Goal: Information Seeking & Learning: Learn about a topic

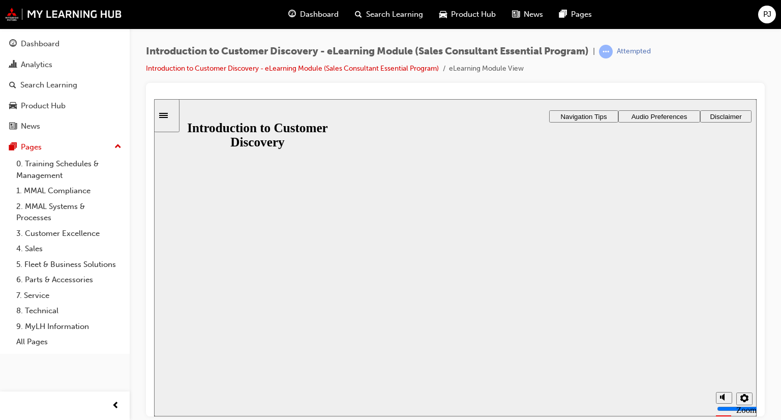
click at [194, 420] on button "Resume" at bounding box center [174, 427] width 40 height 13
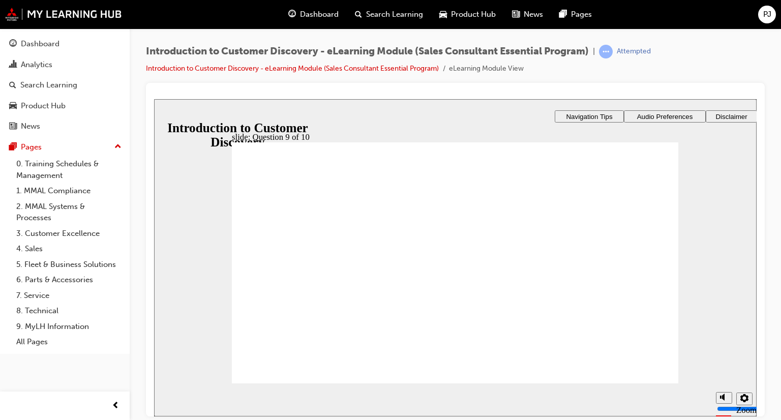
checkbox input "true"
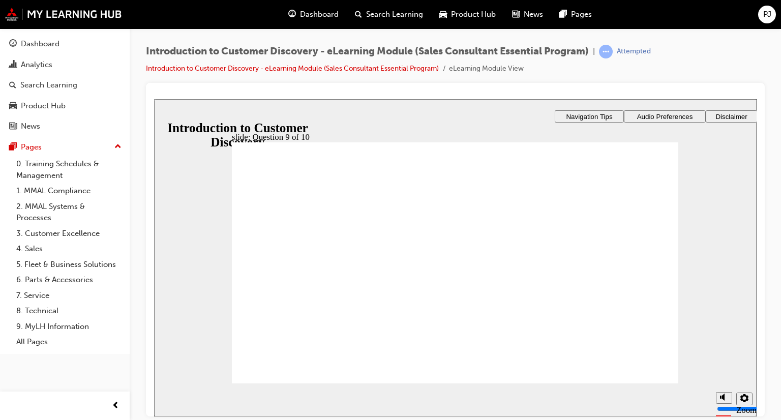
drag, startPoint x: 277, startPoint y: 364, endPoint x: 329, endPoint y: 347, distance: 53.9
radio input "true"
